Goal: Check status: Check status

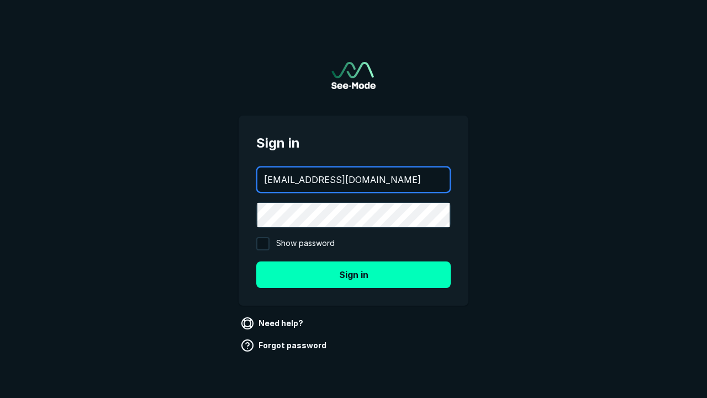
type input "aws+playwright@see-mode.com"
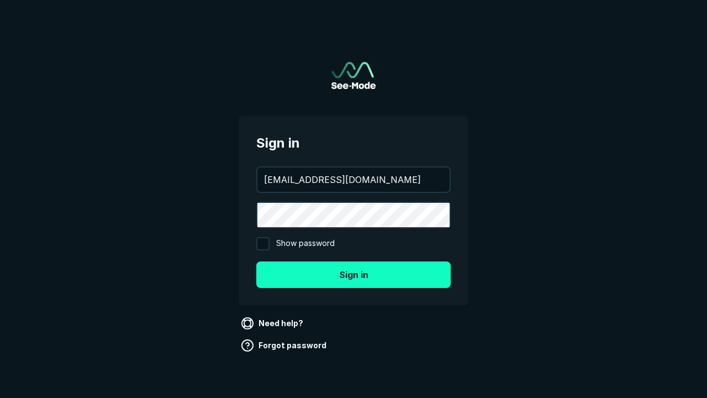
click at [354, 274] on button "Sign in" at bounding box center [353, 274] width 194 height 27
